Goal: Information Seeking & Learning: Learn about a topic

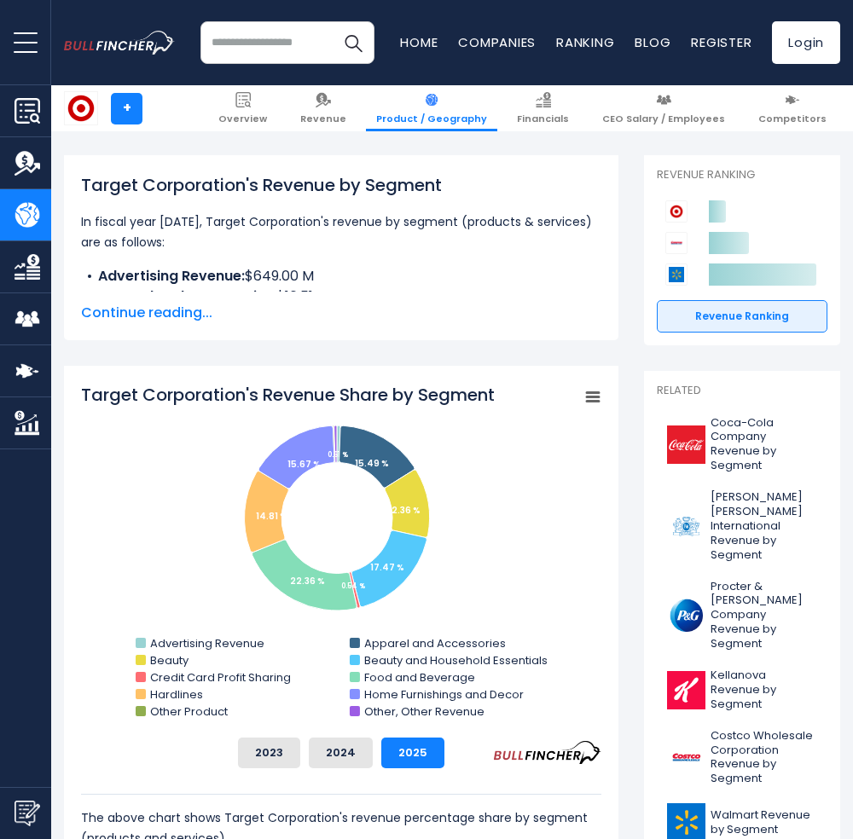
scroll to position [227, 0]
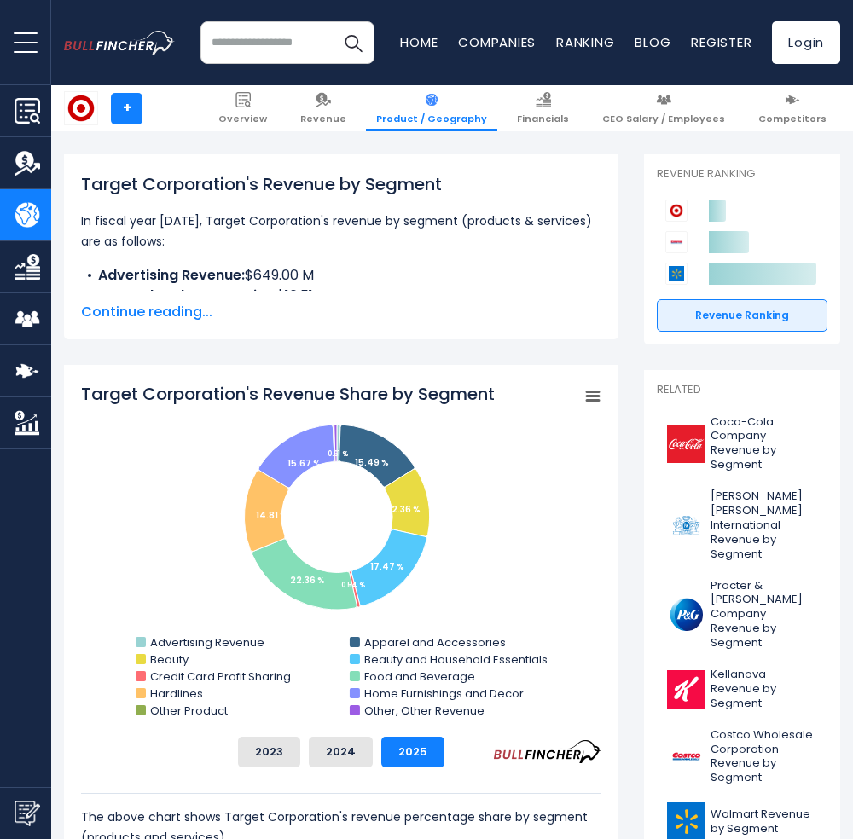
click at [270, 43] on input "search" at bounding box center [287, 42] width 174 height 43
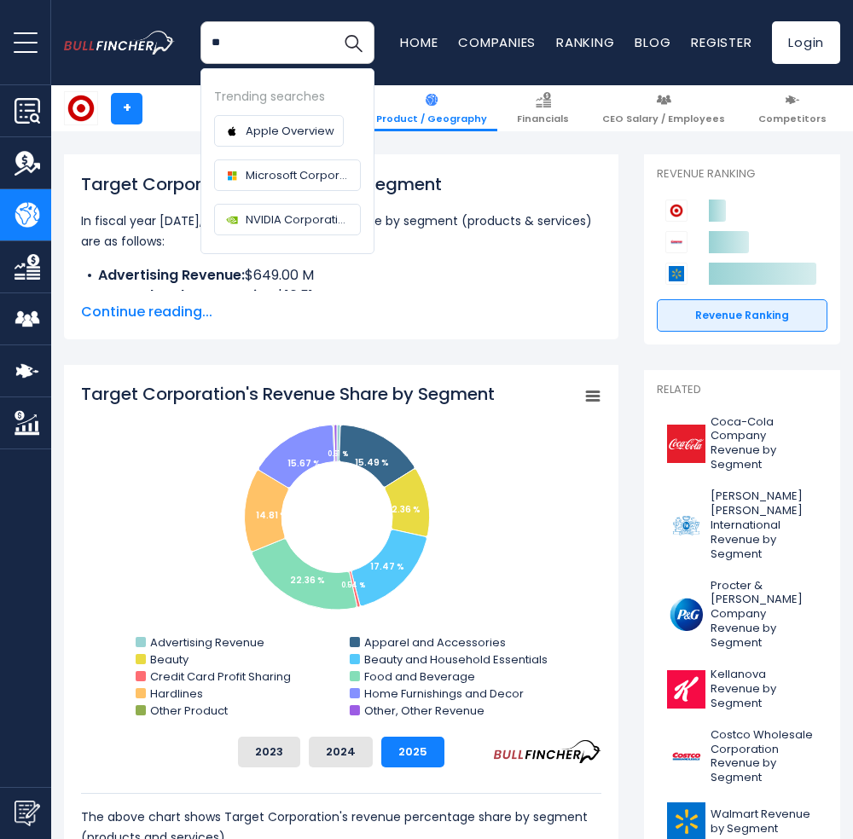
type input "*"
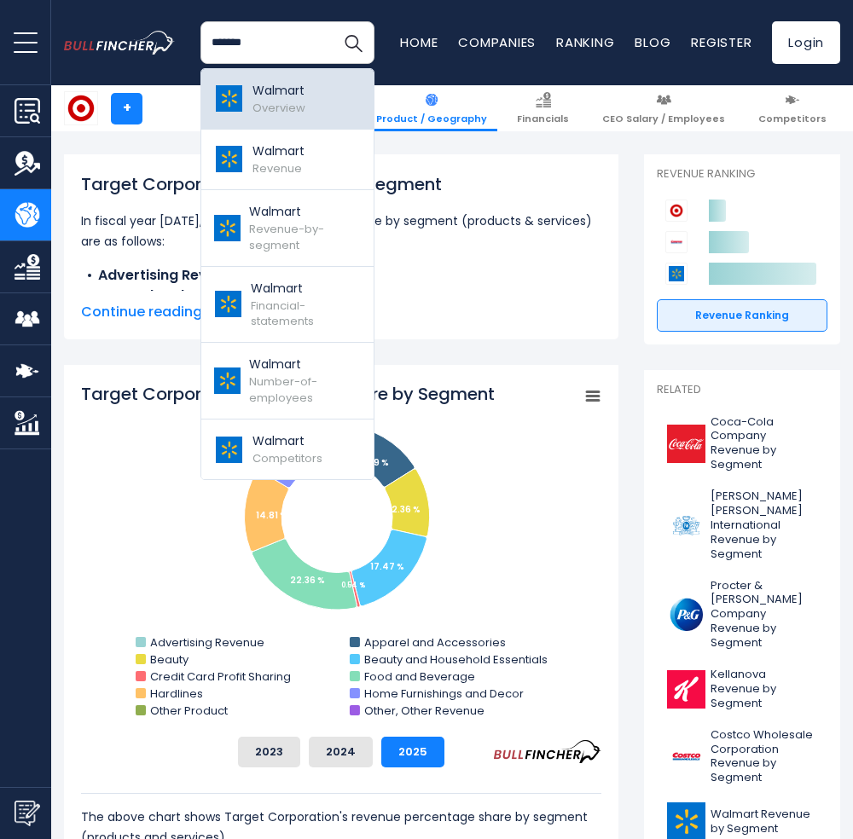
type input "*******"
click at [266, 104] on span "Overview" at bounding box center [278, 108] width 53 height 16
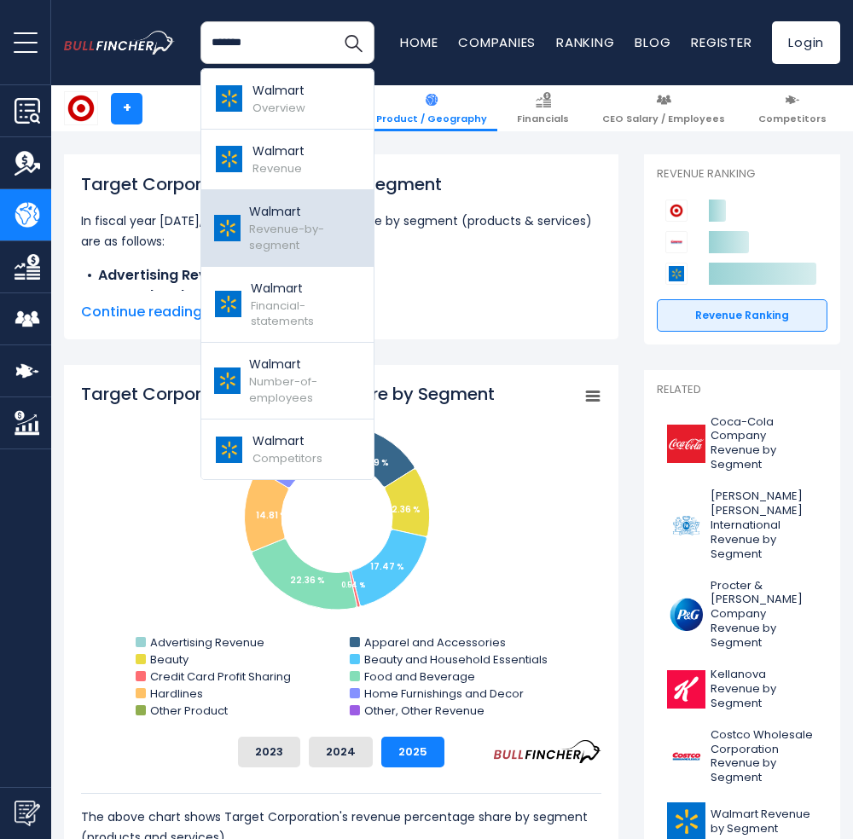
click at [287, 231] on span "Revenue-by-segment" at bounding box center [286, 237] width 75 height 32
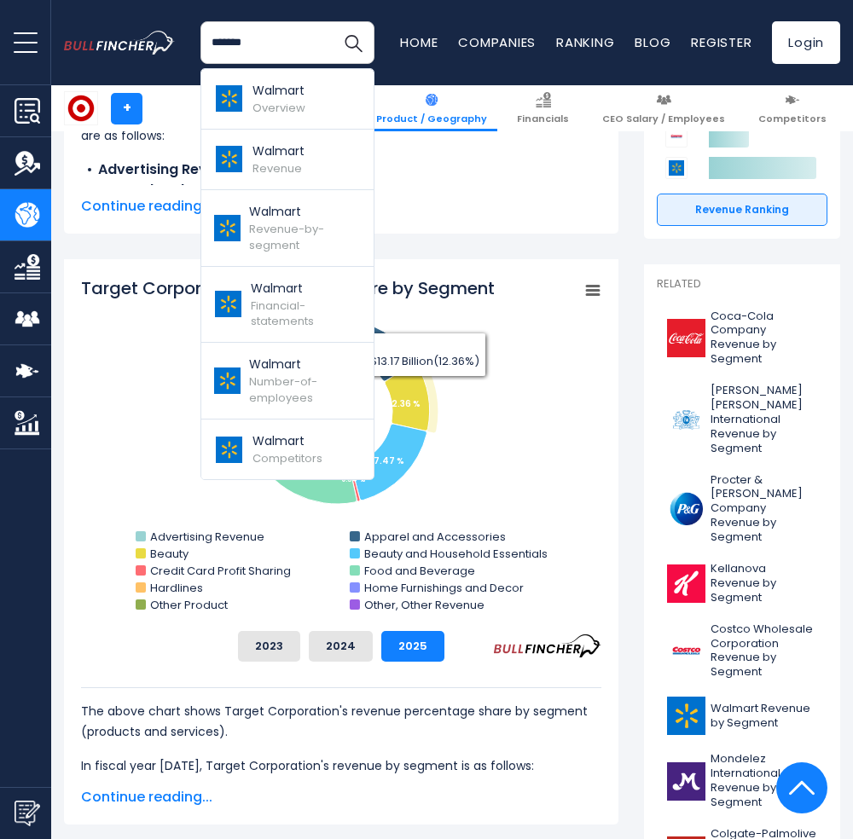
scroll to position [341, 0]
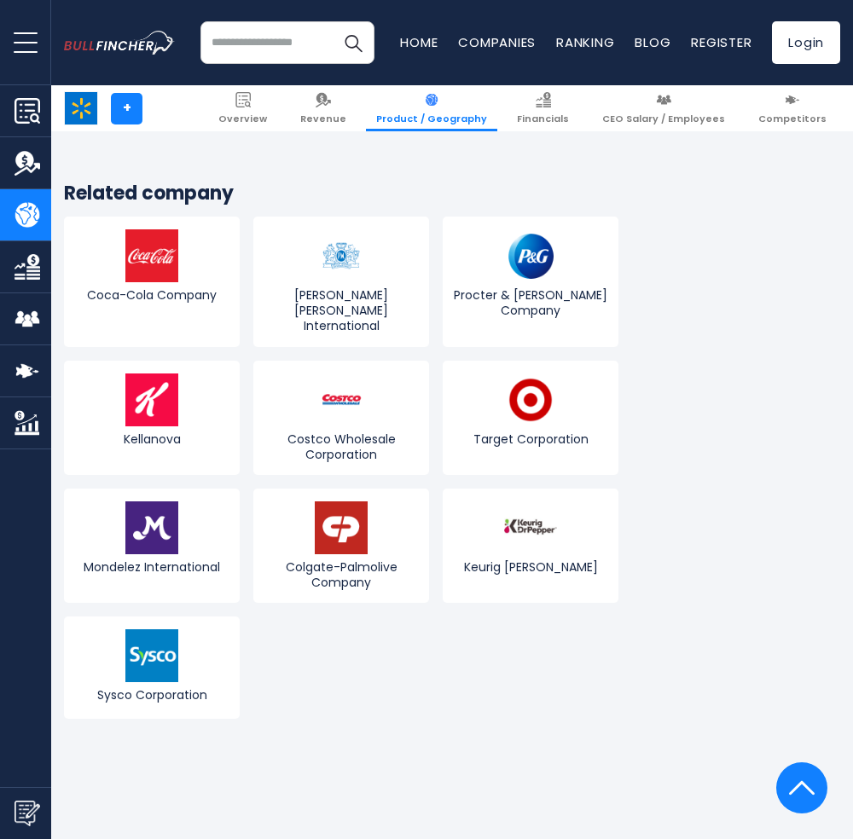
scroll to position [3184, 0]
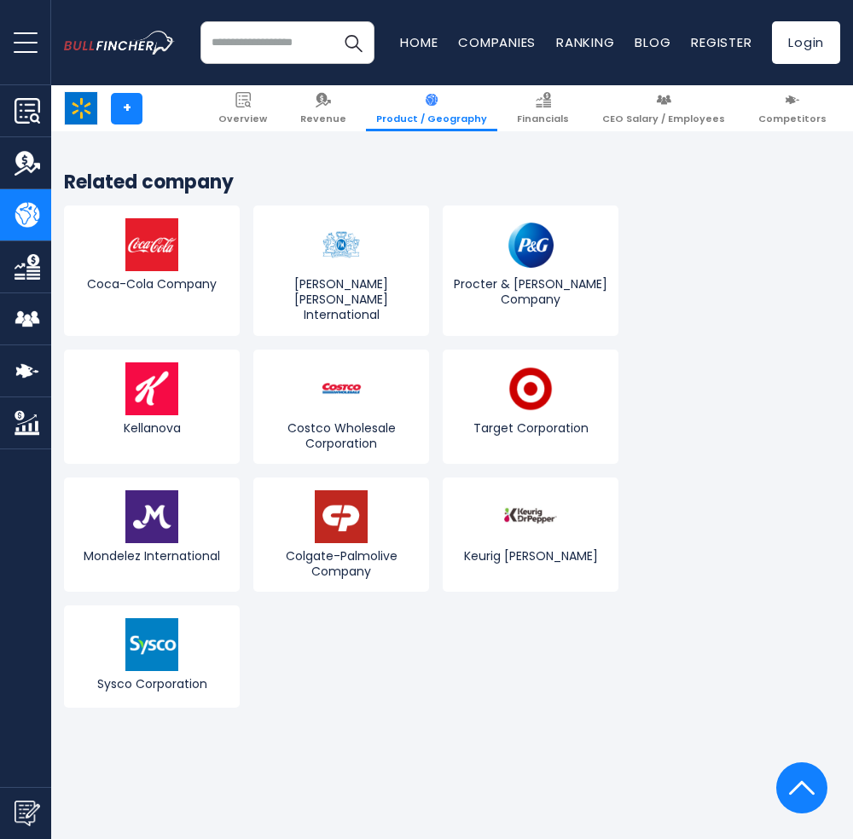
click at [264, 47] on input "search" at bounding box center [287, 42] width 174 height 43
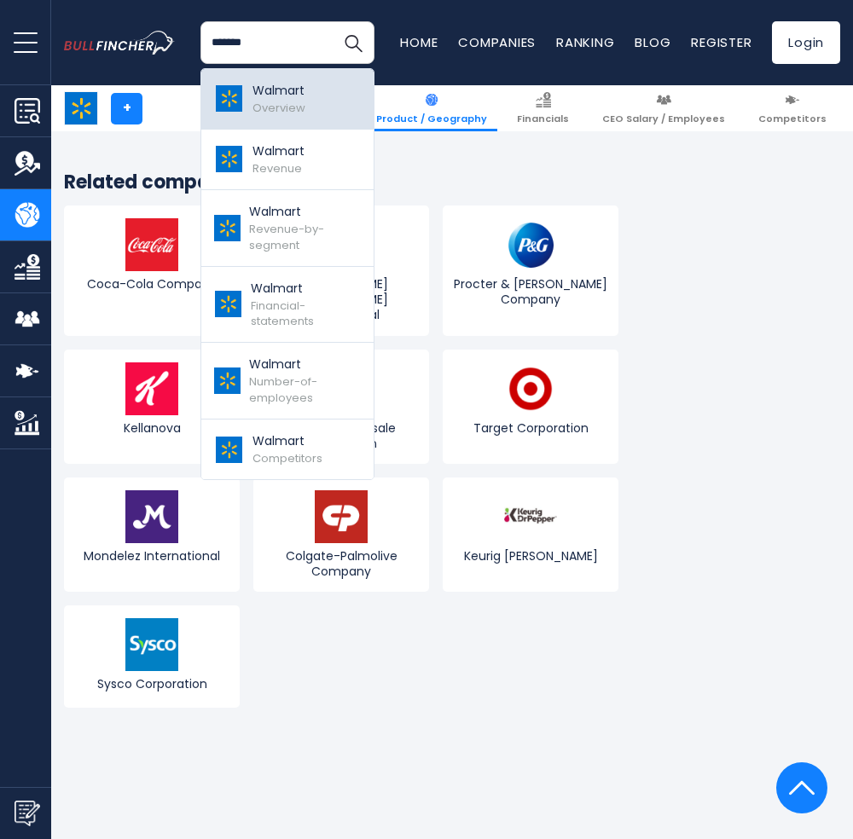
type input "*******"
click at [293, 100] on span "Overview" at bounding box center [278, 108] width 53 height 16
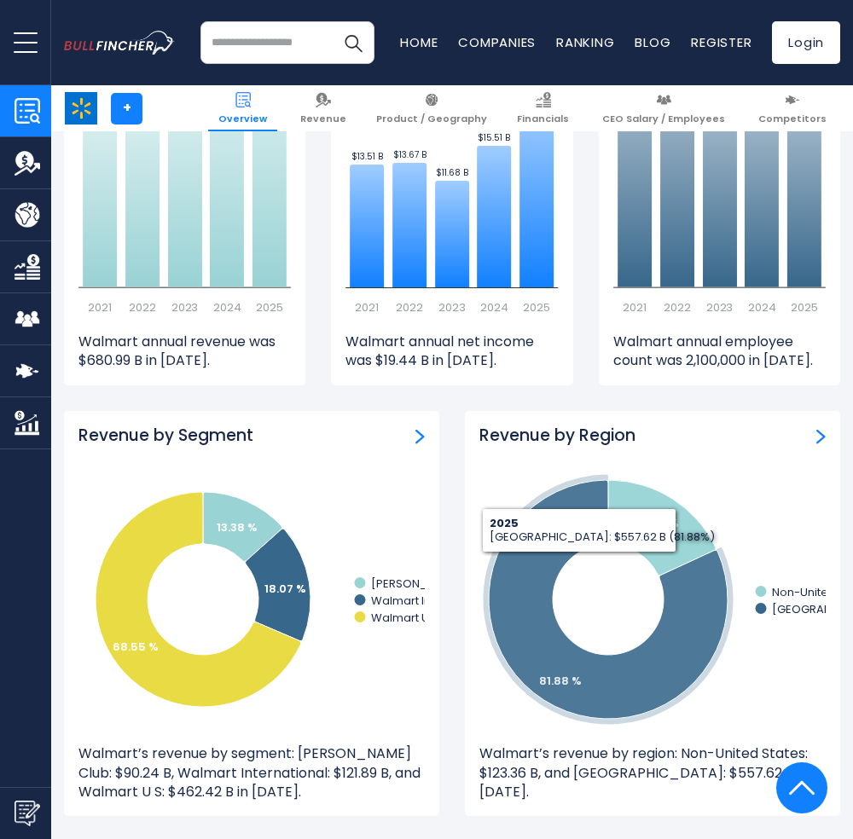
scroll to position [1365, 0]
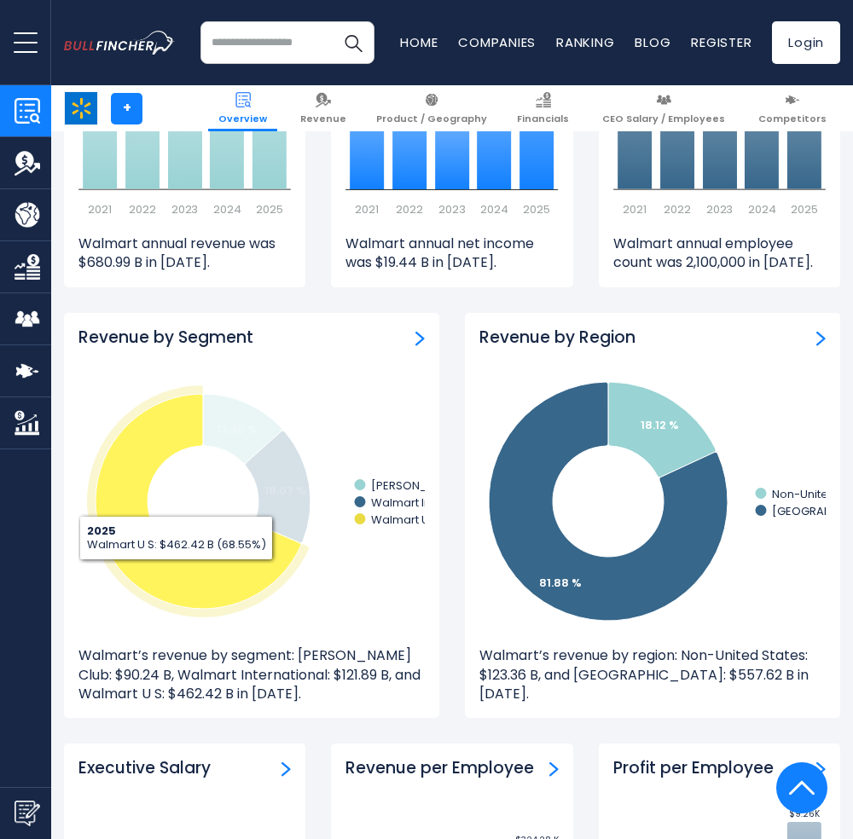
click at [149, 581] on icon at bounding box center [199, 501] width 206 height 215
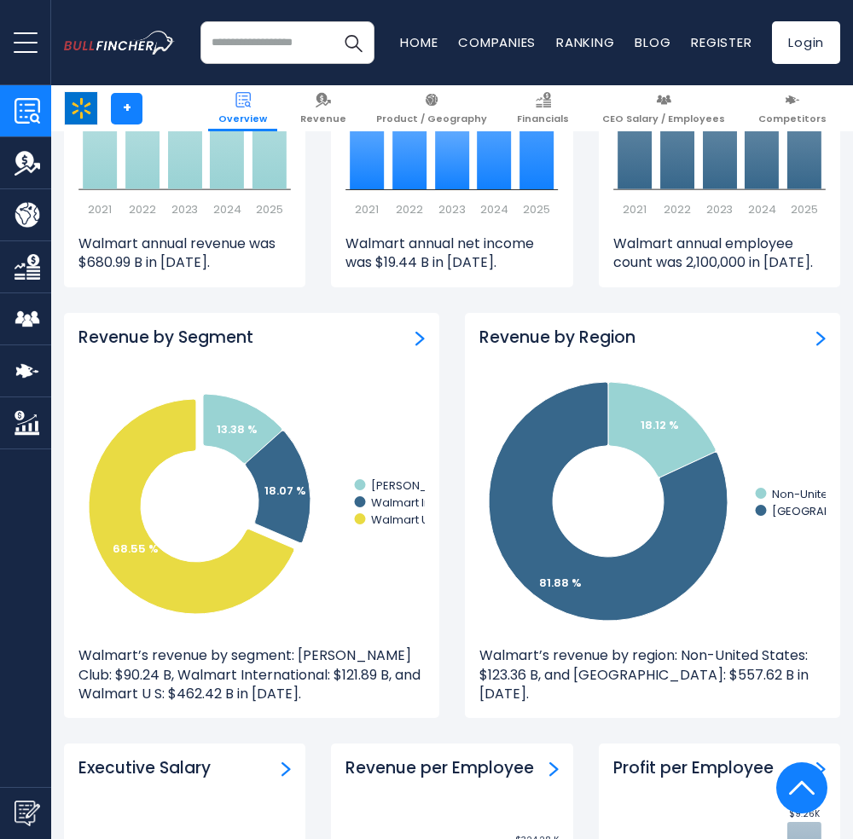
click at [420, 339] on img "Revenue by Segment" at bounding box center [419, 338] width 9 height 15
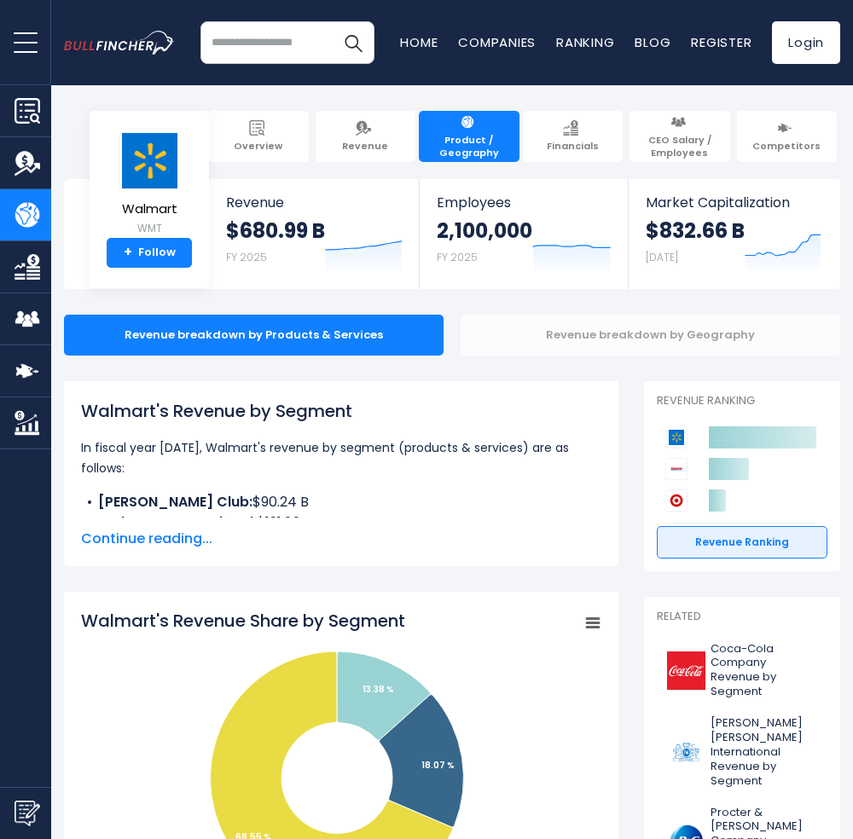
click at [585, 333] on div "Revenue breakdown by Geography" at bounding box center [651, 335] width 380 height 41
drag, startPoint x: 517, startPoint y: 320, endPoint x: 519, endPoint y: 332, distance: 12.1
click at [517, 319] on div "Revenue breakdown by Geography" at bounding box center [651, 335] width 380 height 41
click at [522, 339] on div "Revenue breakdown by Geography" at bounding box center [651, 335] width 380 height 41
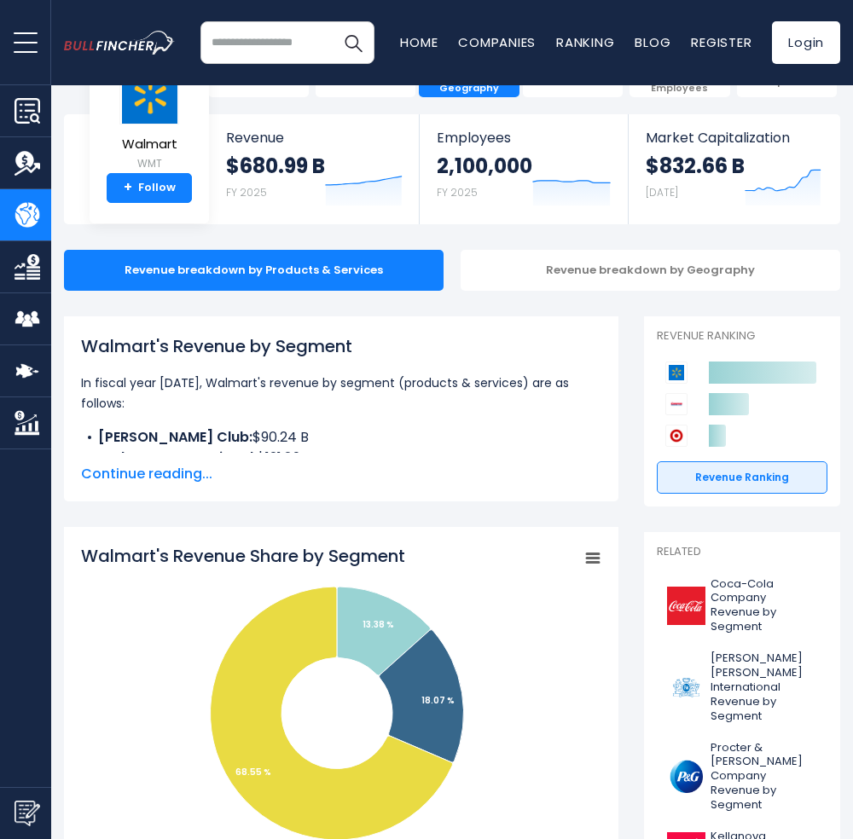
scroll to position [113, 0]
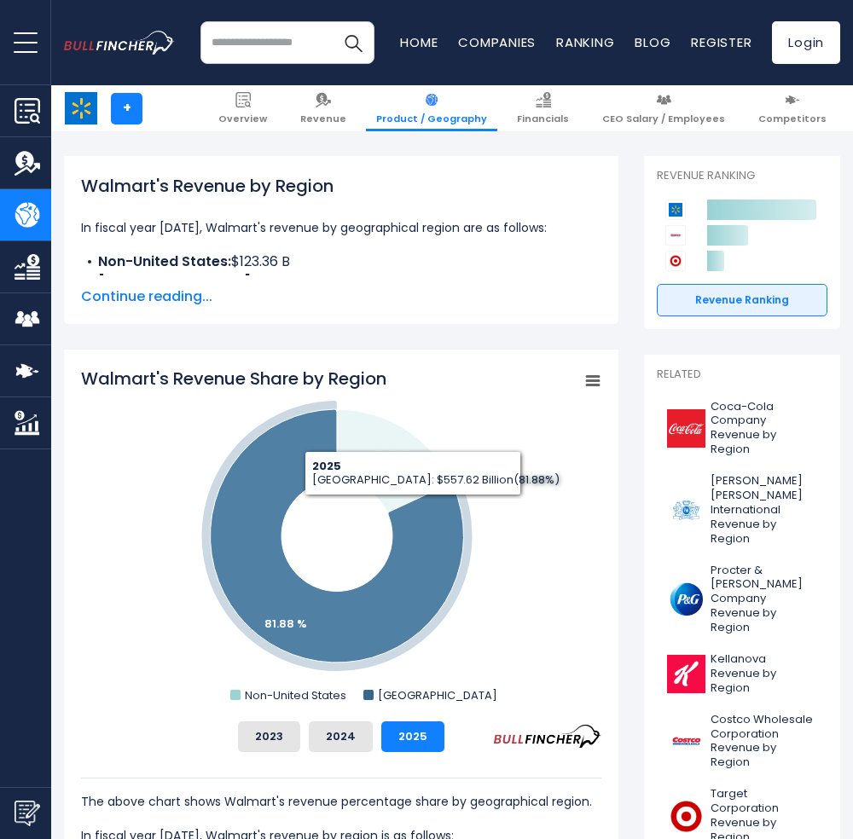
scroll to position [227, 0]
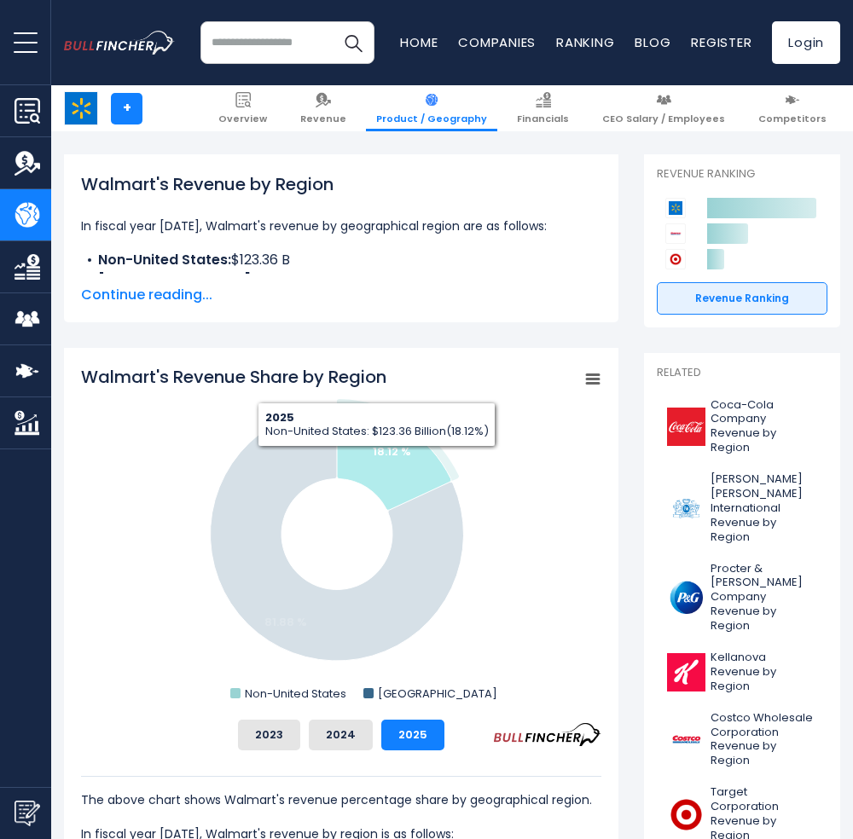
click at [381, 470] on icon "Walmart's Revenue Share by Region" at bounding box center [394, 459] width 114 height 102
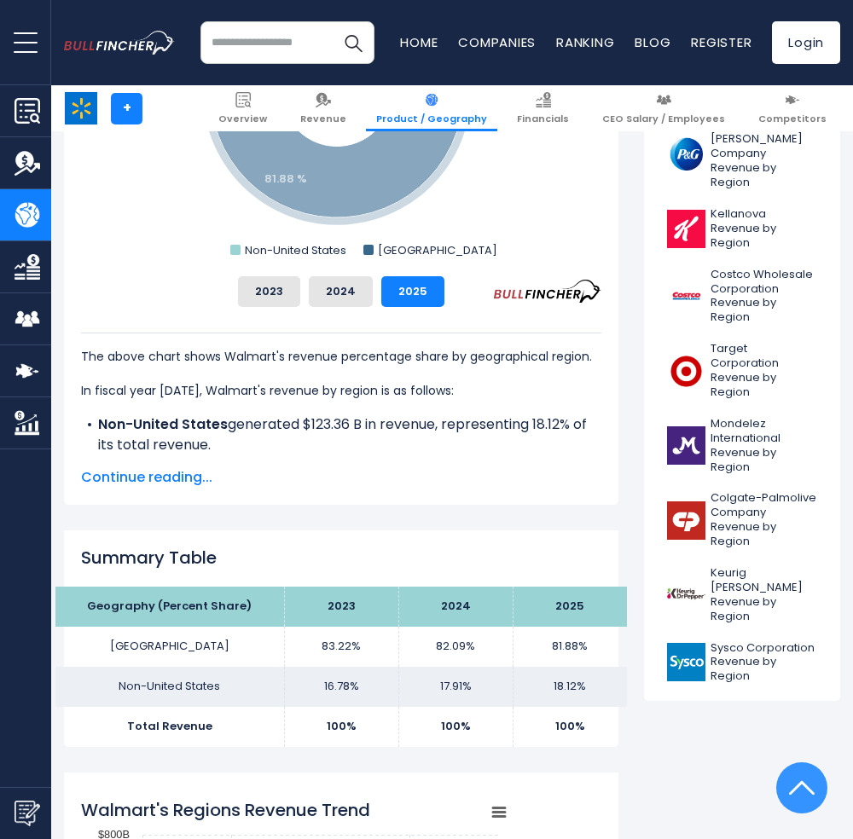
scroll to position [682, 0]
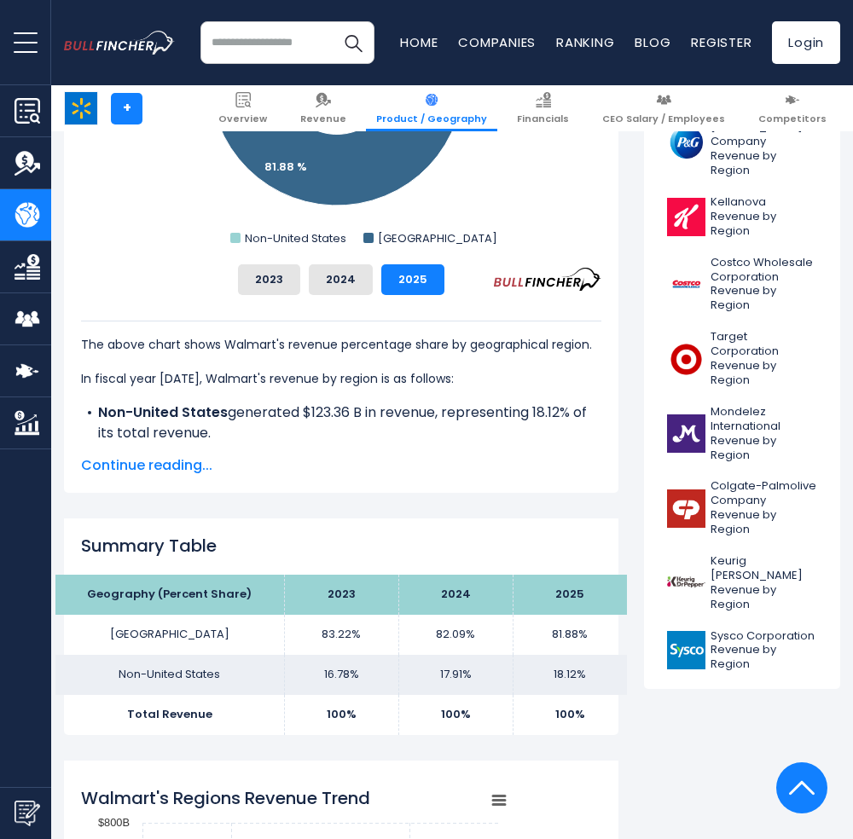
click at [144, 470] on span "Continue reading..." at bounding box center [341, 465] width 520 height 20
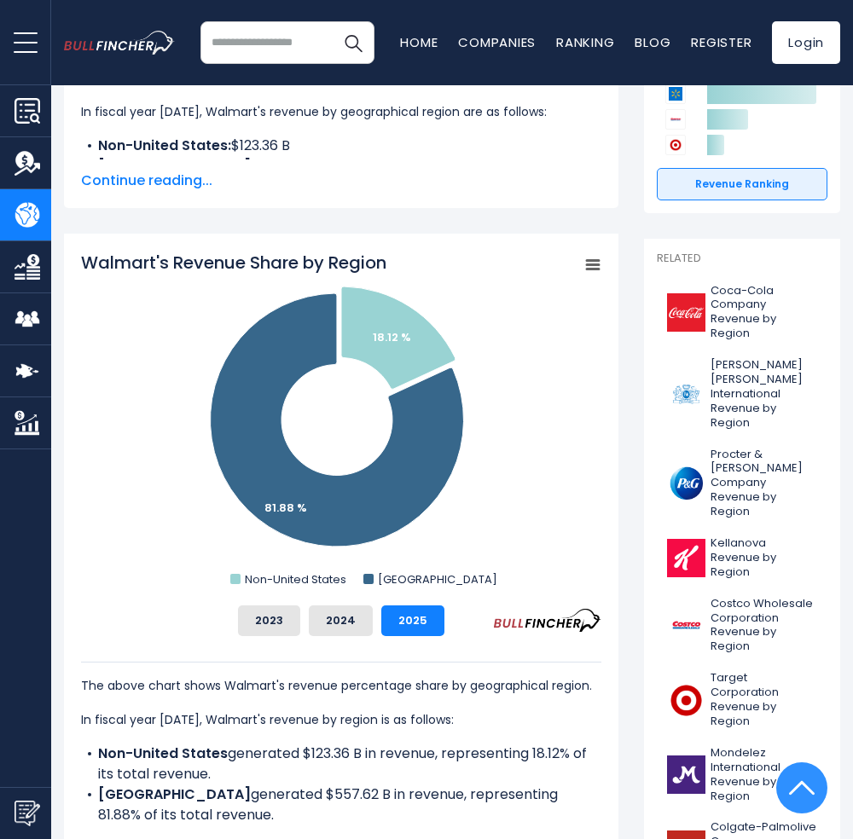
scroll to position [0, 0]
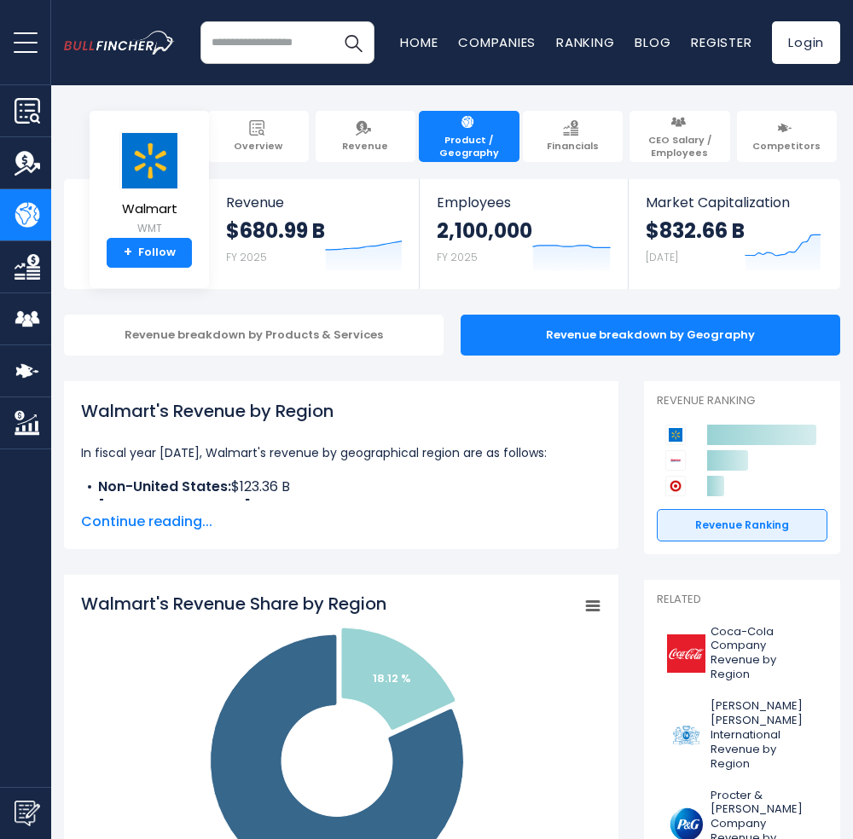
click at [102, 524] on span "Continue reading..." at bounding box center [341, 522] width 520 height 20
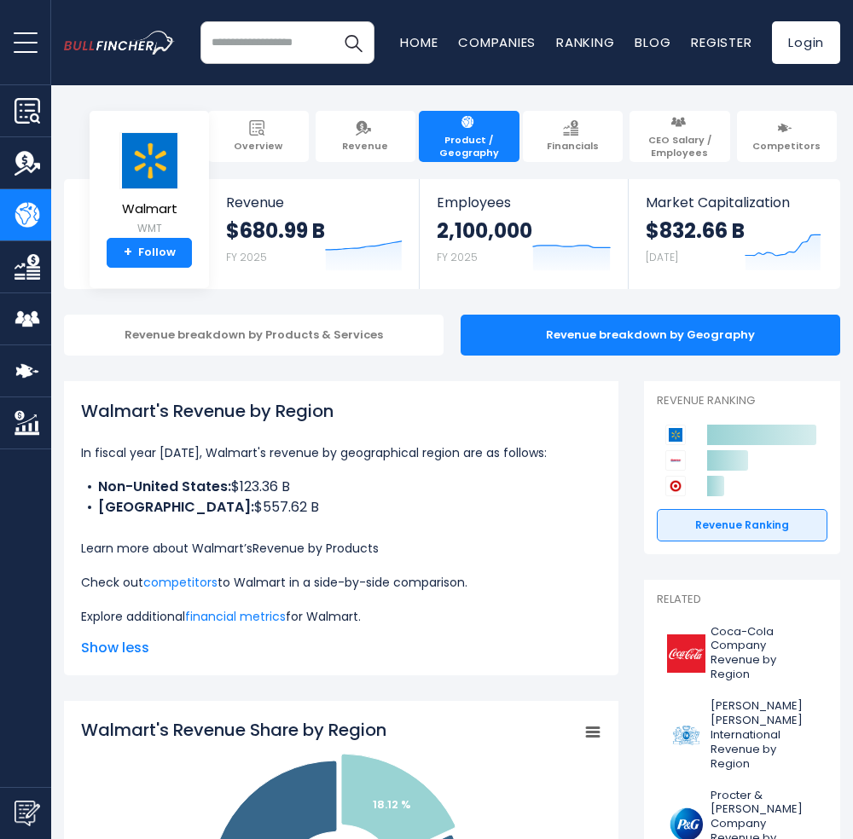
click at [293, 555] on link "Revenue by Products" at bounding box center [315, 548] width 126 height 17
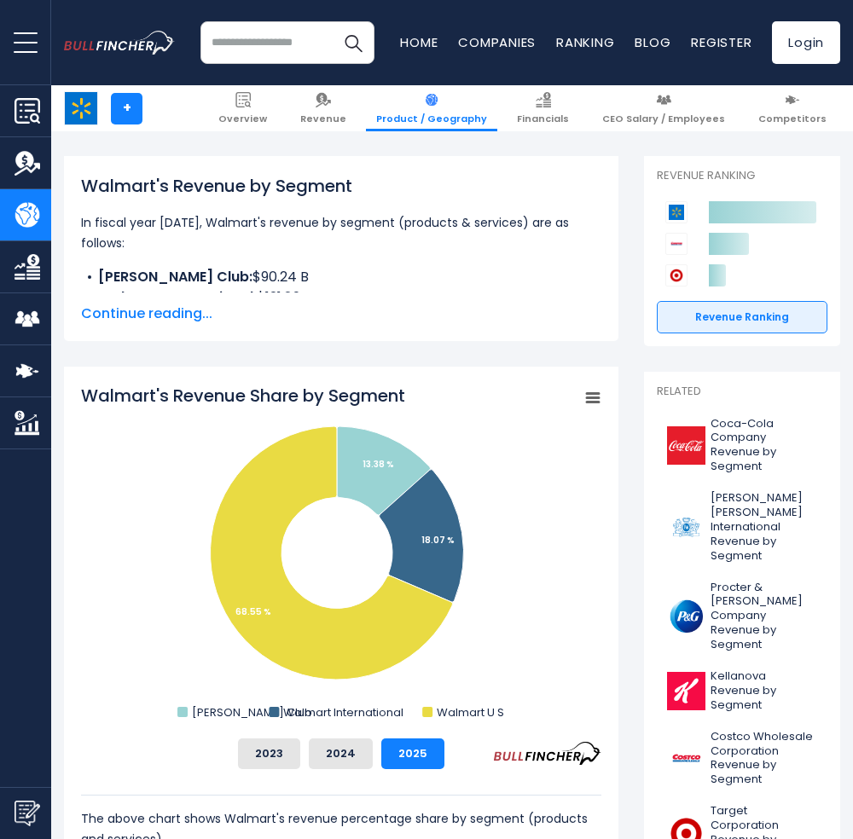
scroll to position [227, 0]
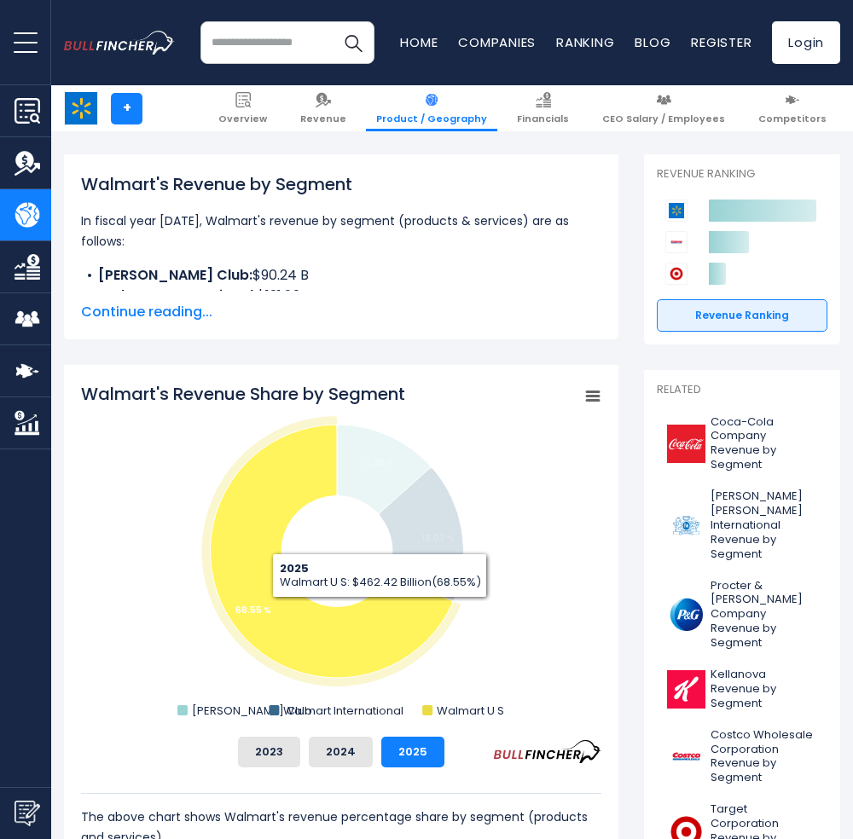
click at [366, 610] on icon "Walmart's Revenue Share by Segment" at bounding box center [331, 551] width 242 height 253
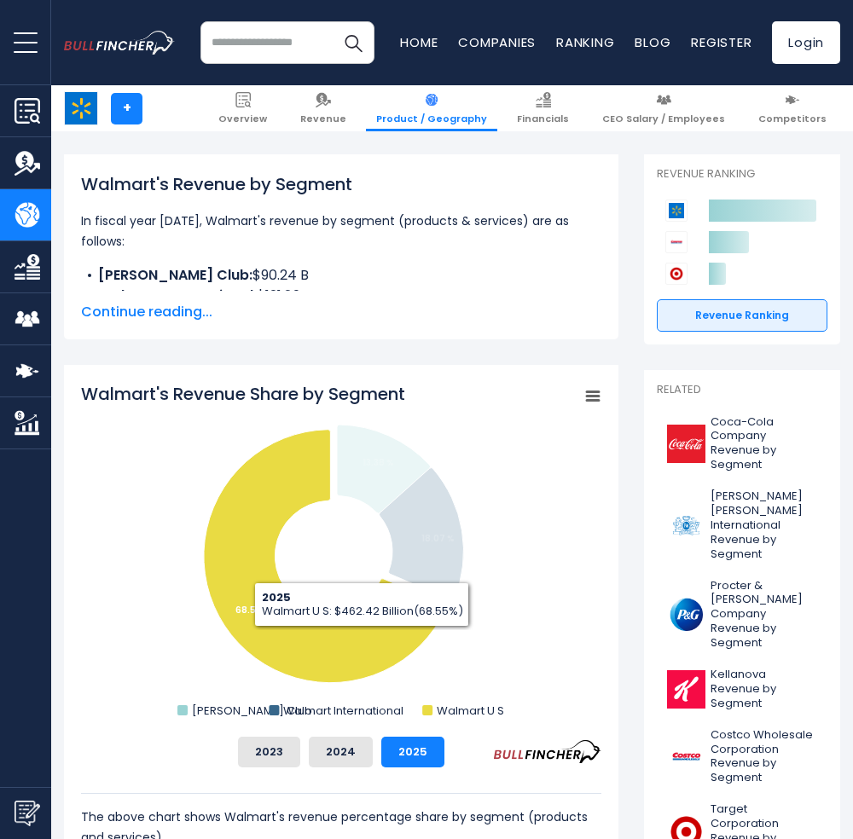
click at [362, 641] on icon "Walmart's Revenue Share by Segment" at bounding box center [325, 556] width 242 height 253
click at [362, 641] on icon "Walmart's Revenue Share by Segment" at bounding box center [326, 555] width 242 height 253
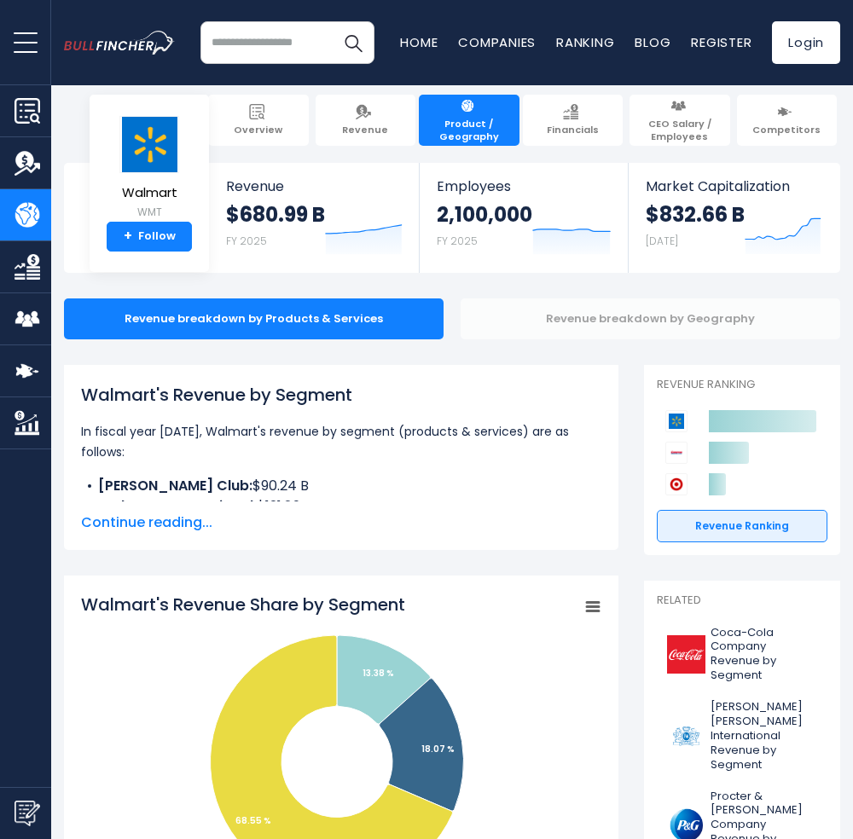
scroll to position [0, 0]
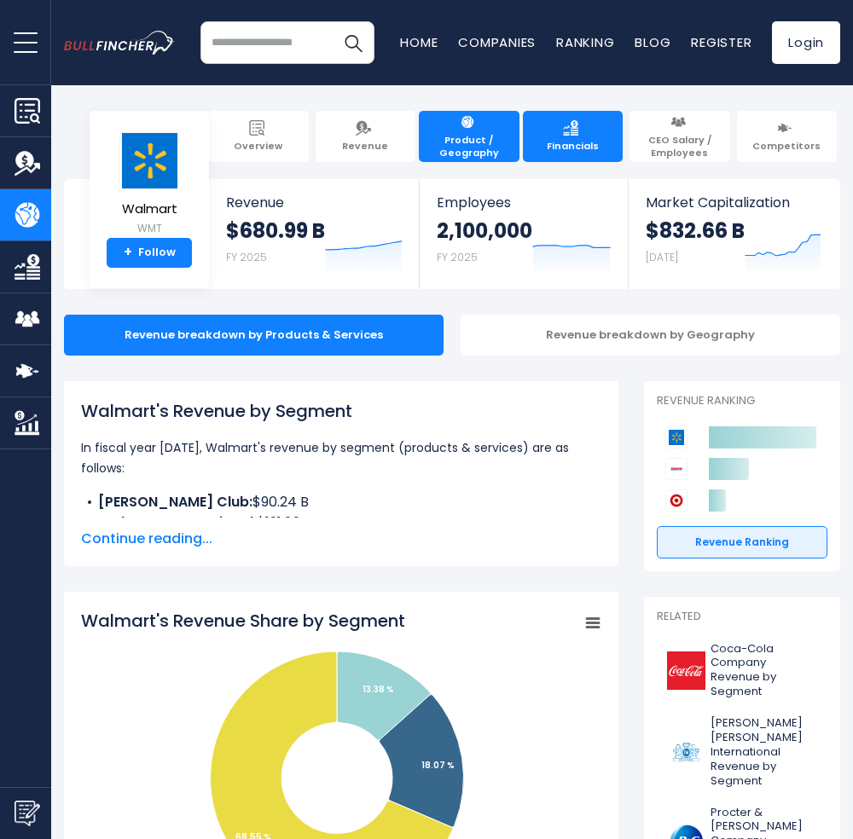
click at [576, 135] on link "Financials" at bounding box center [573, 136] width 101 height 51
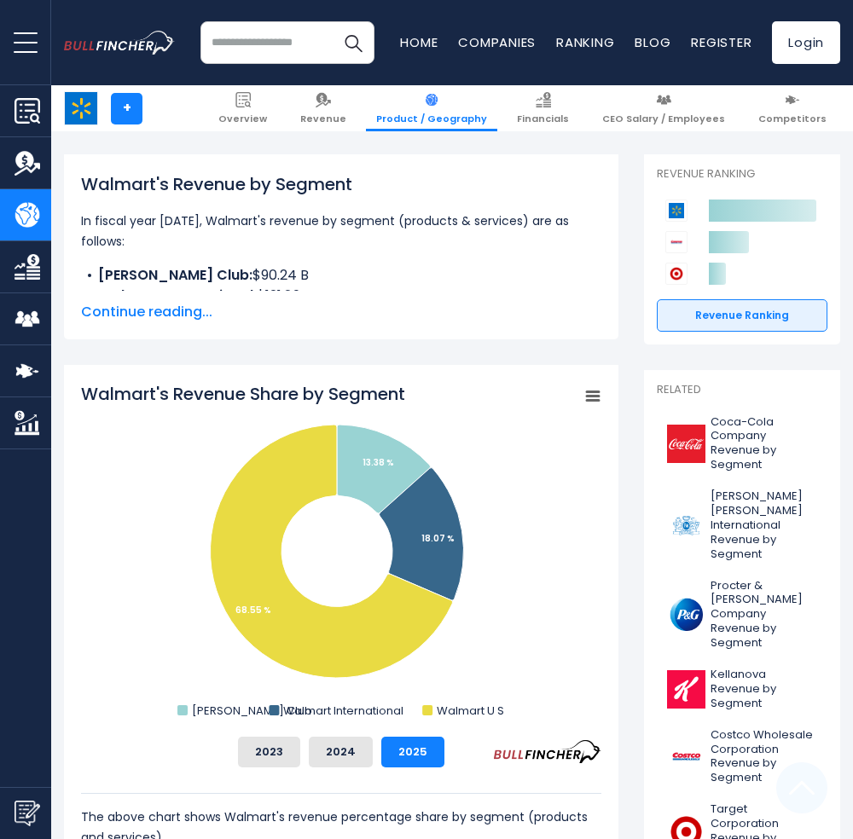
scroll to position [419, 0]
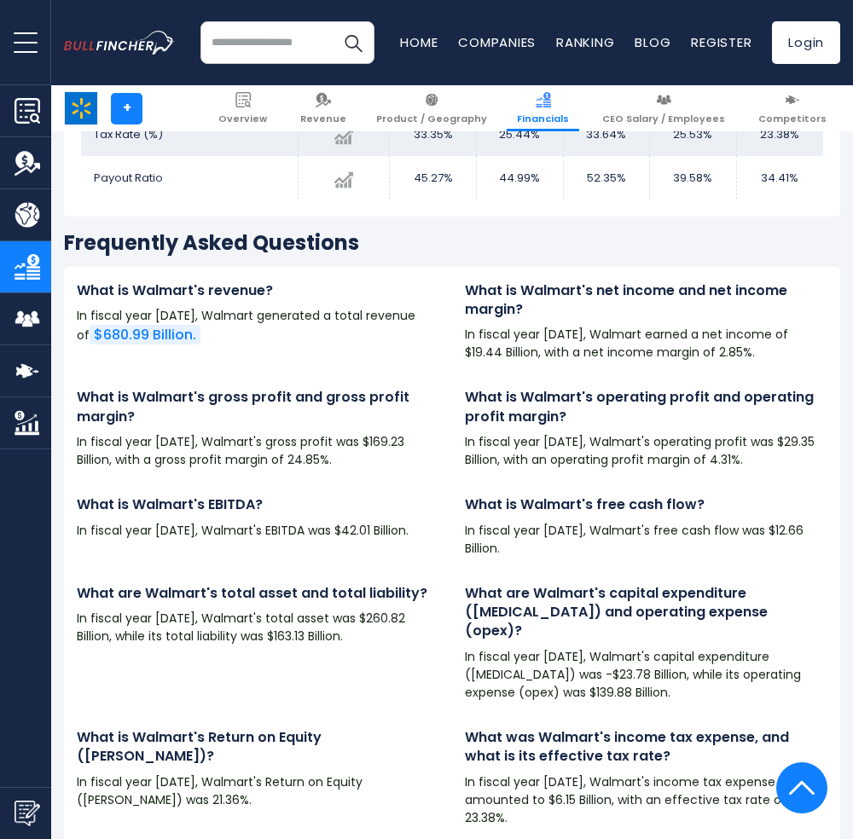
scroll to position [2729, 0]
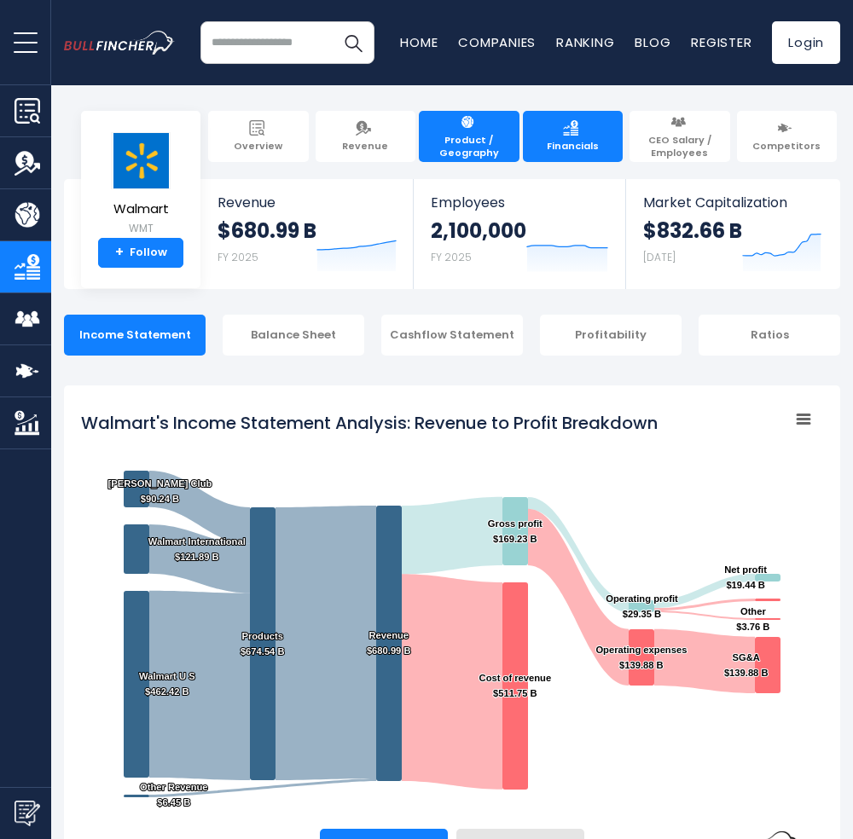
click at [481, 119] on link "Product / Geography" at bounding box center [469, 136] width 101 height 51
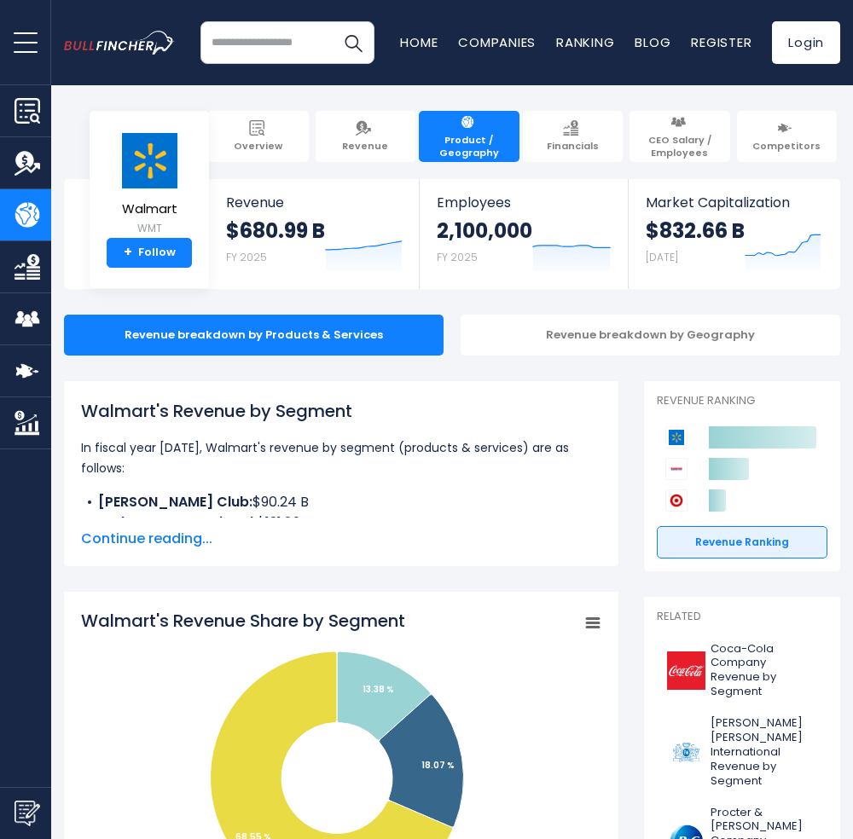
click at [157, 541] on span "Continue reading..." at bounding box center [341, 539] width 520 height 20
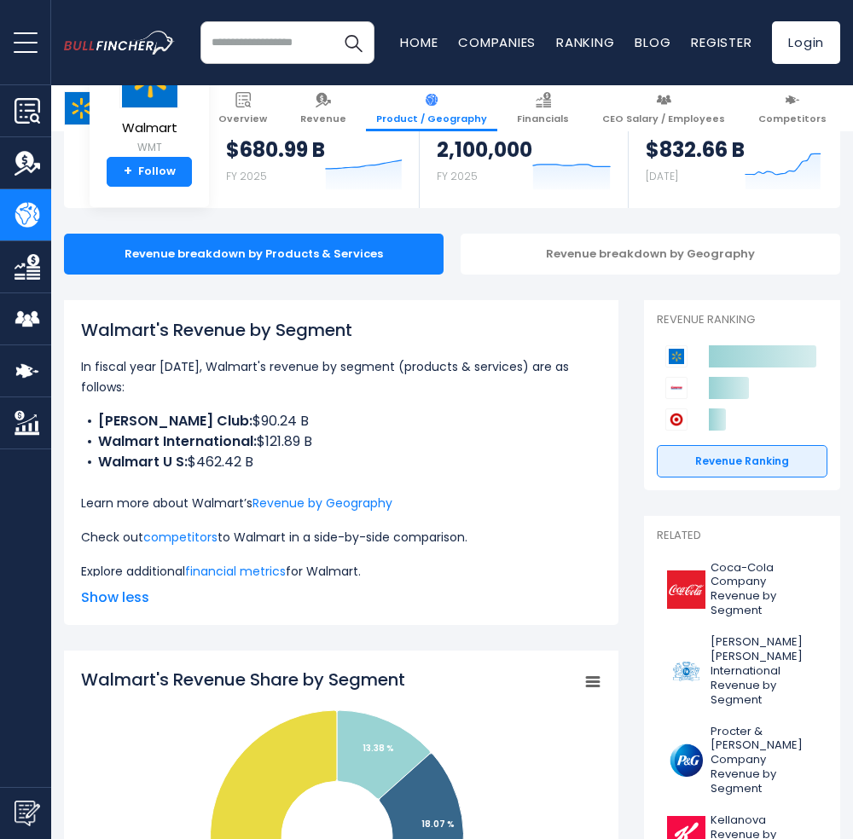
scroll to position [227, 0]
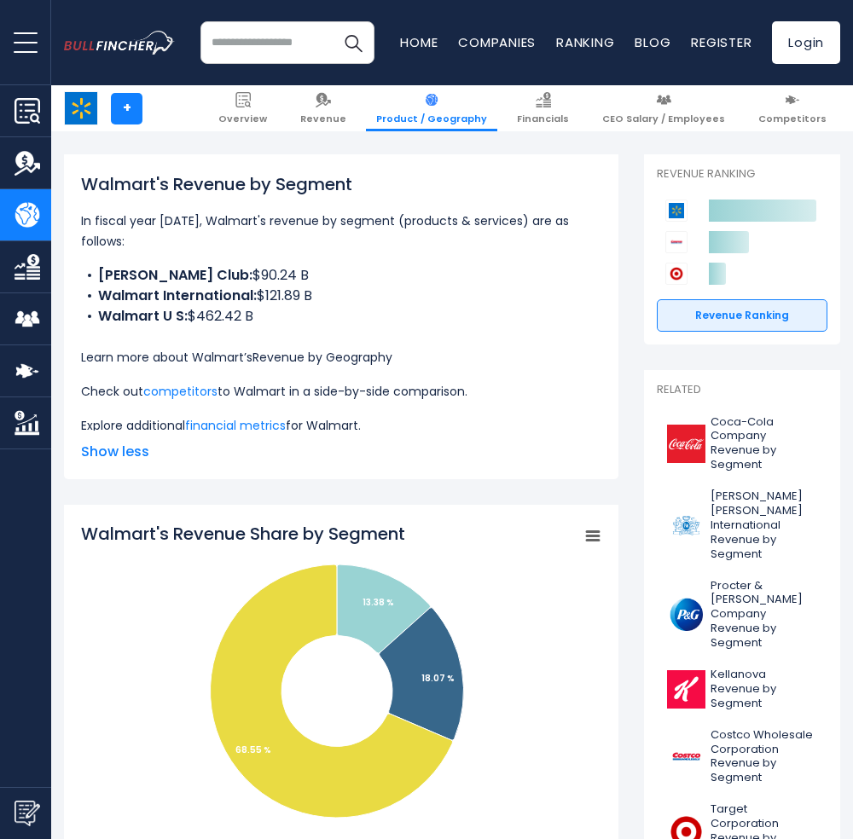
click at [290, 349] on link "Revenue by Geography" at bounding box center [322, 357] width 140 height 17
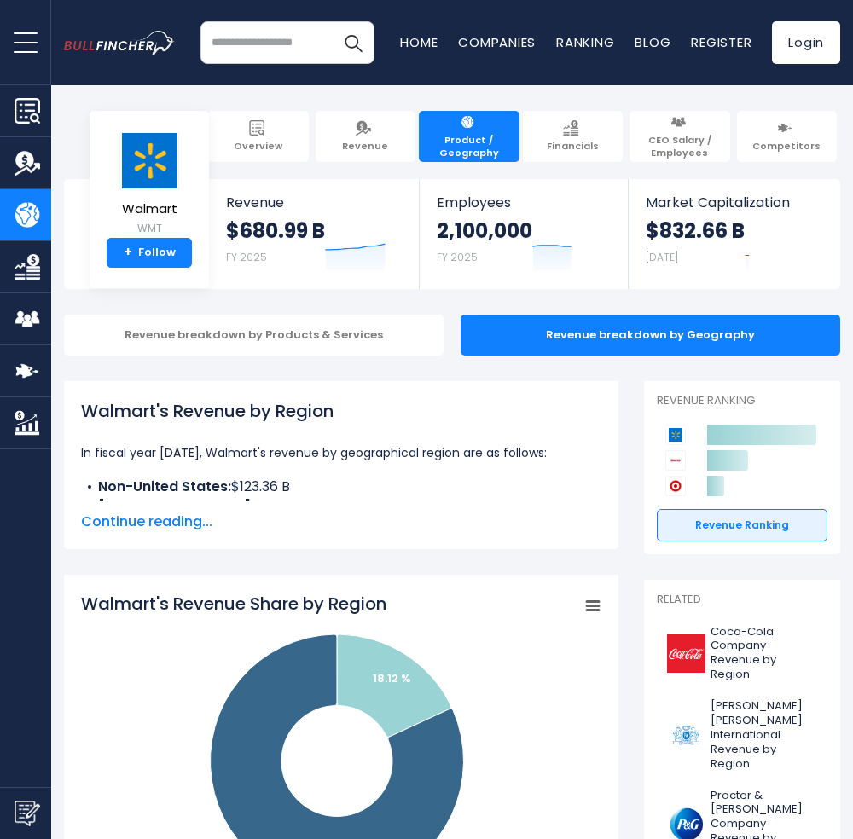
click at [148, 512] on span "Continue reading..." at bounding box center [341, 522] width 520 height 20
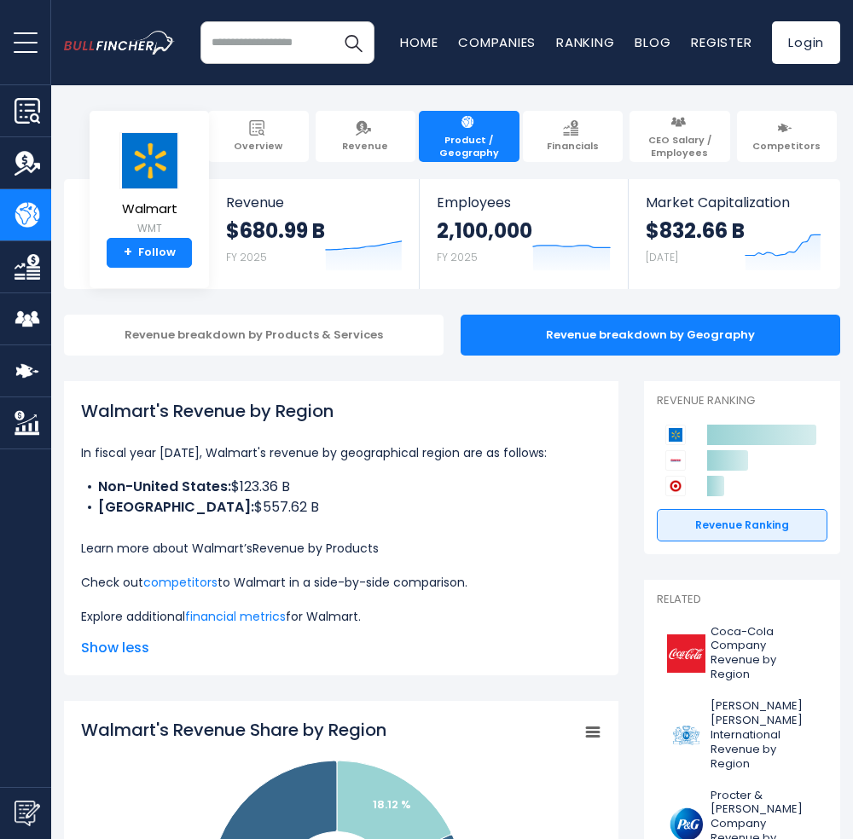
click at [357, 555] on link "Revenue by Products" at bounding box center [315, 548] width 126 height 17
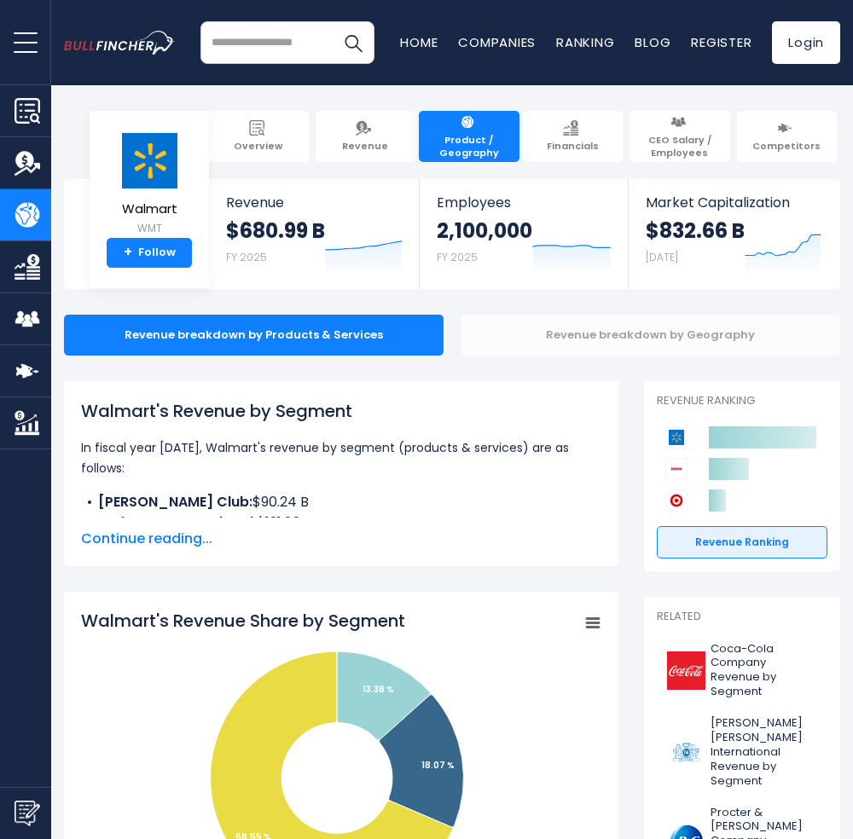
click at [527, 352] on div "Revenue breakdown by Geography" at bounding box center [651, 335] width 380 height 41
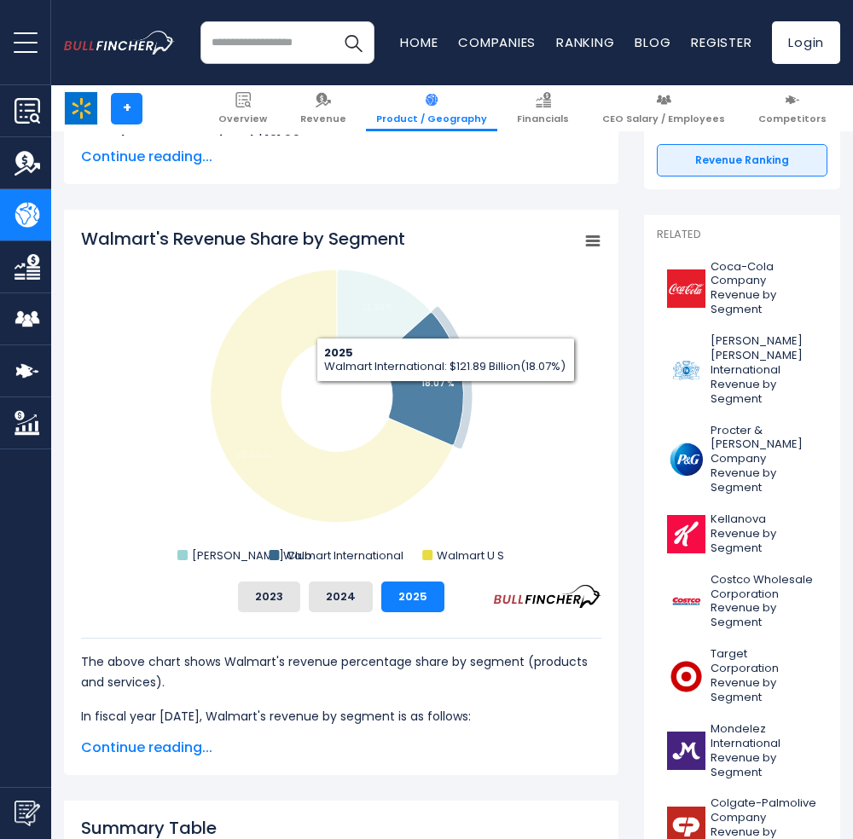
scroll to position [455, 0]
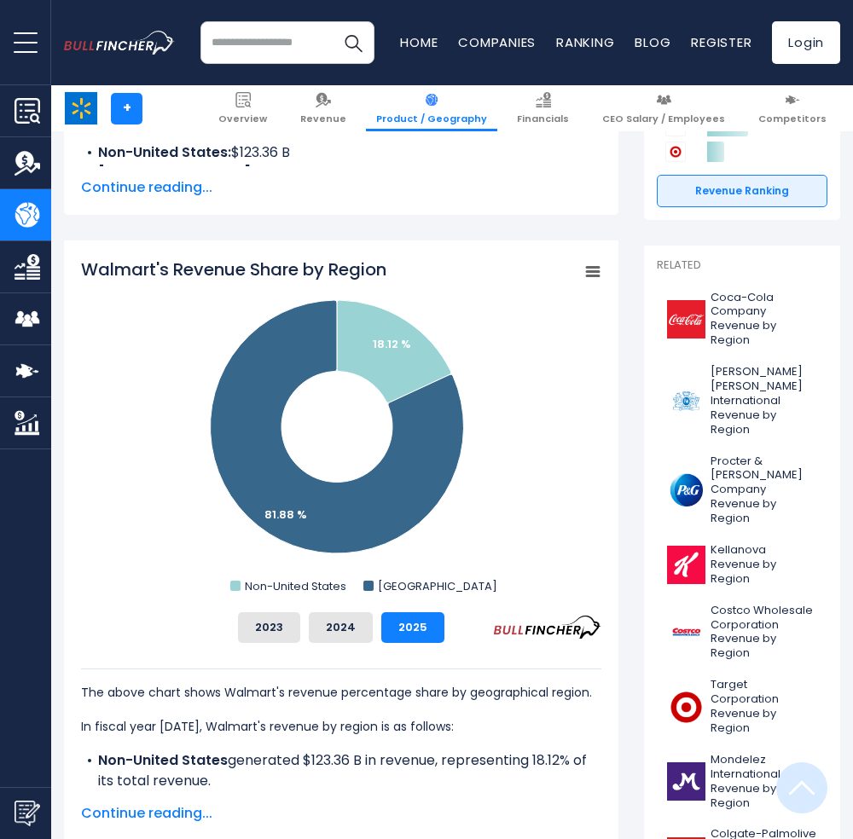
scroll to position [341, 0]
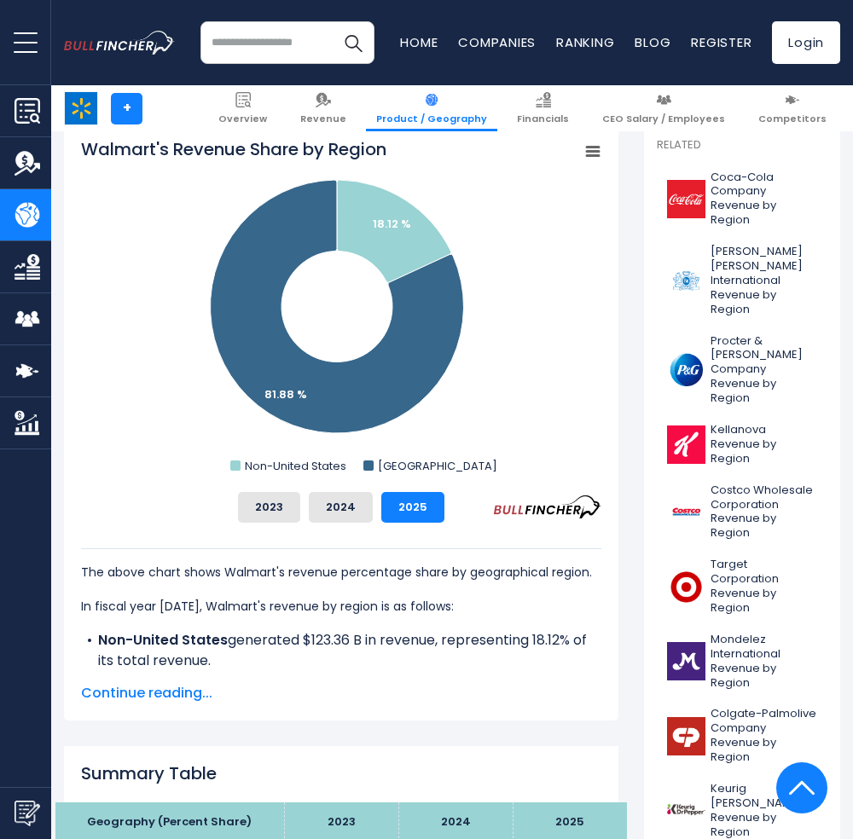
click at [193, 699] on span "Continue reading..." at bounding box center [341, 693] width 520 height 20
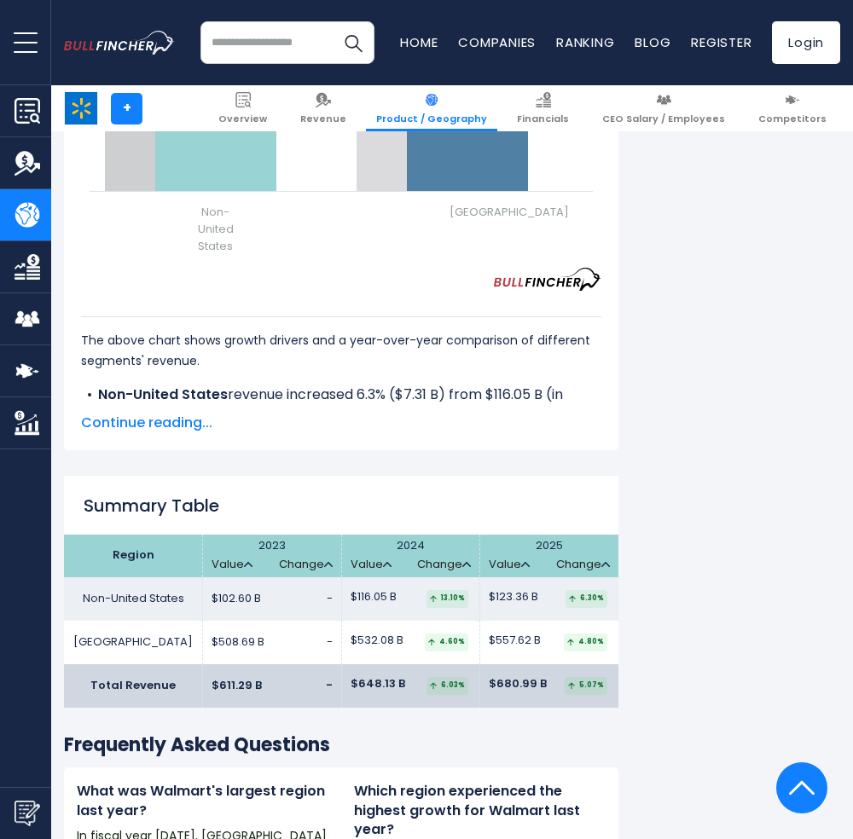
scroll to position [2388, 0]
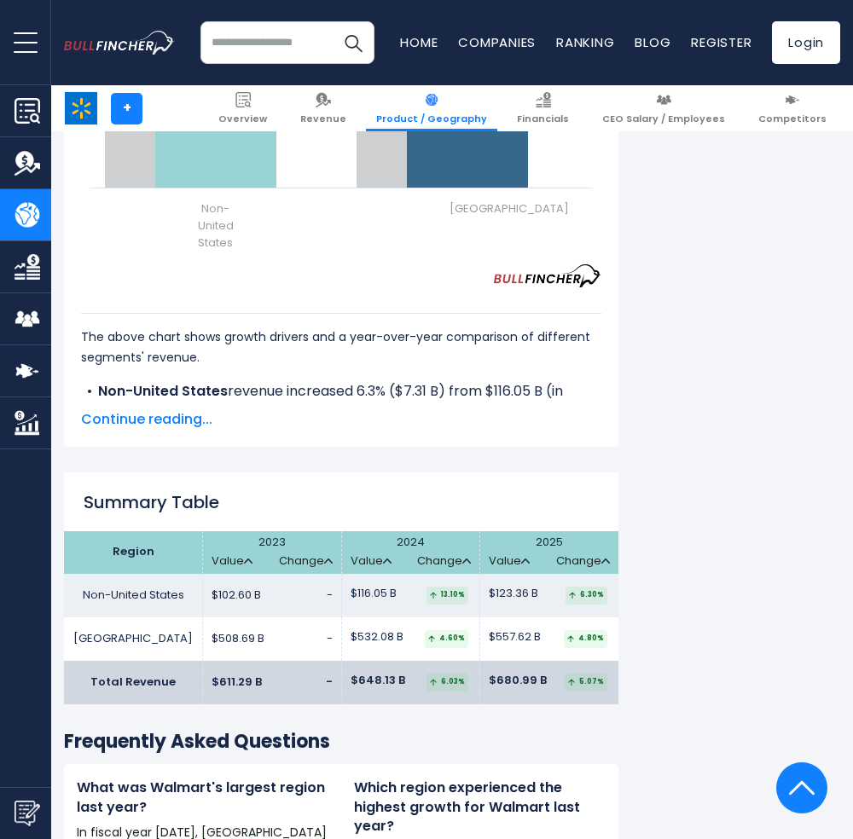
click at [212, 430] on span "Continue reading..." at bounding box center [341, 419] width 520 height 20
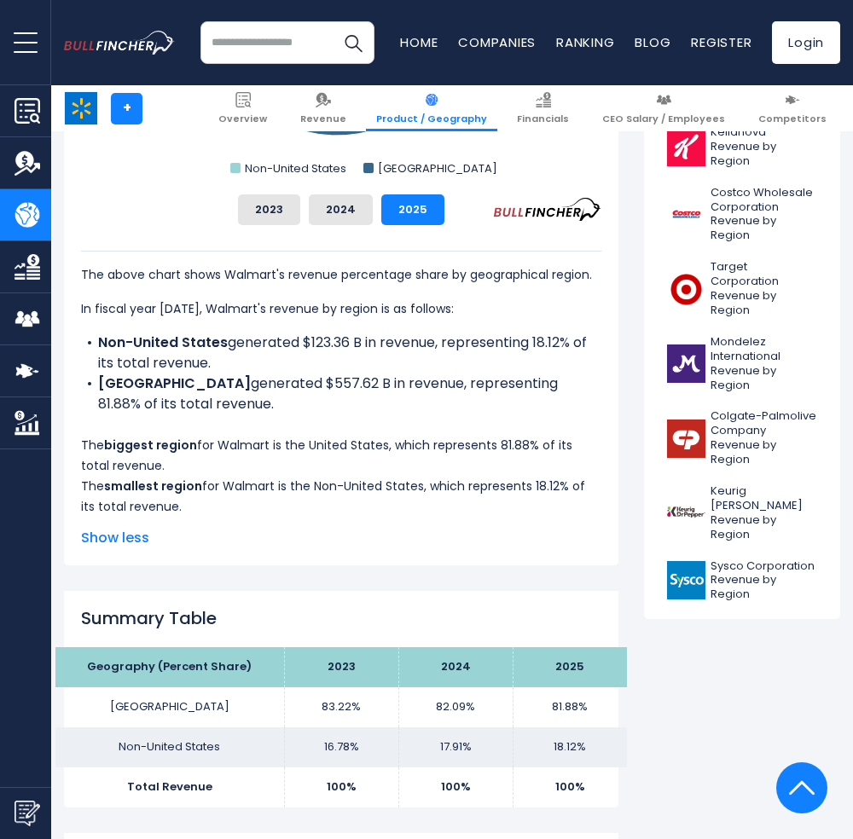
scroll to position [227, 0]
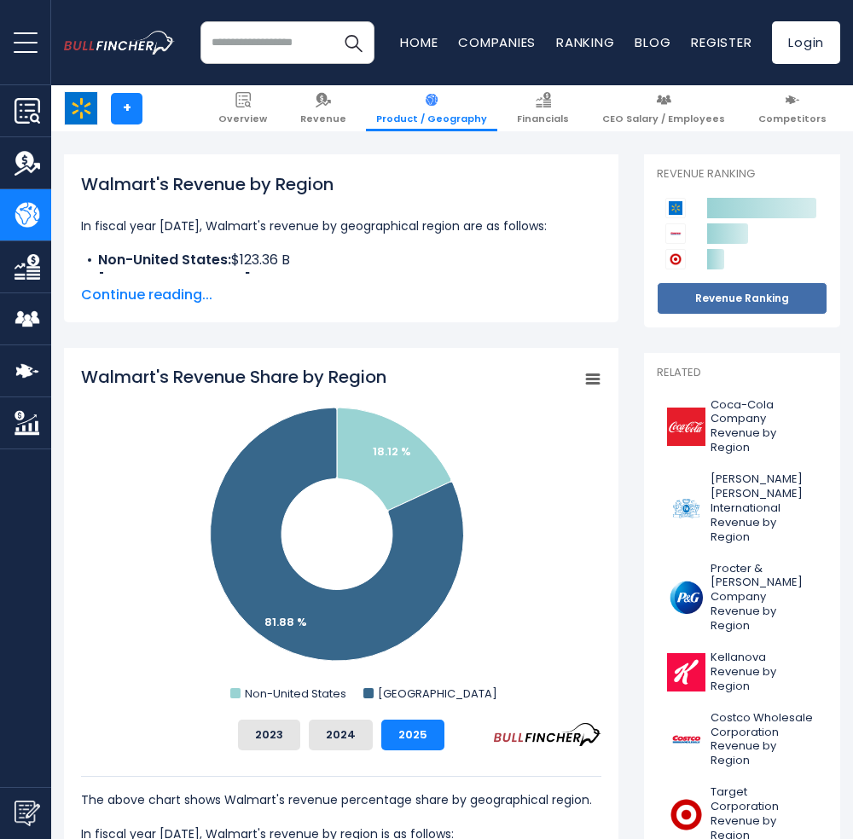
click at [730, 307] on link "Revenue Ranking" at bounding box center [742, 298] width 171 height 32
